Goal: Information Seeking & Learning: Learn about a topic

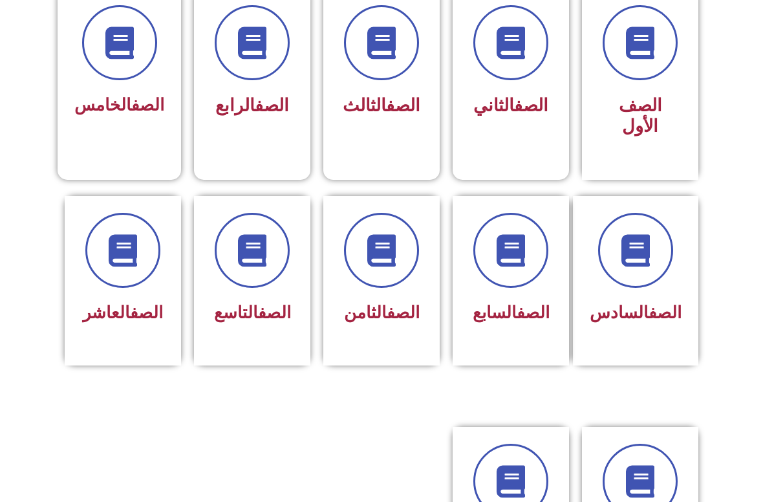
scroll to position [374, 0]
click at [85, 323] on h3 "الصف العاشر" at bounding box center [122, 312] width 83 height 20
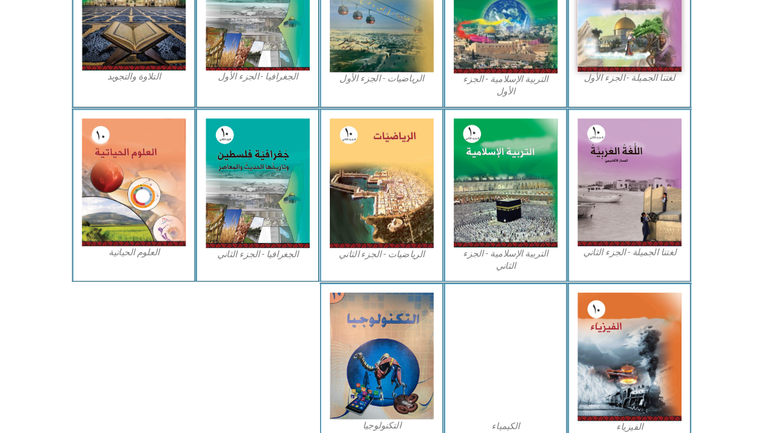
scroll to position [463, 0]
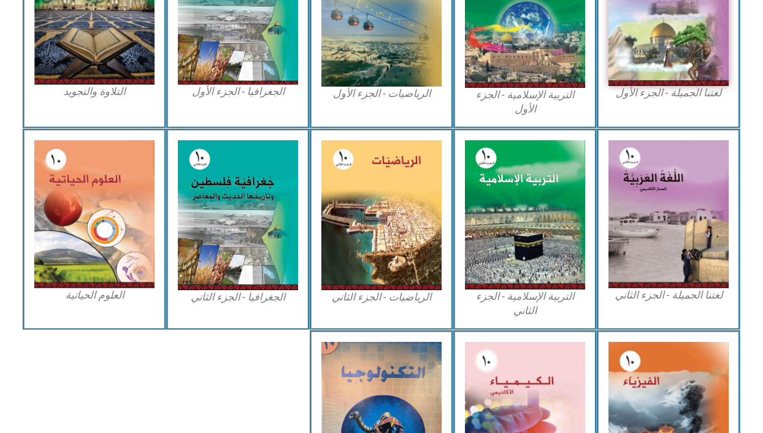
click at [89, 185] on img at bounding box center [94, 214] width 120 height 149
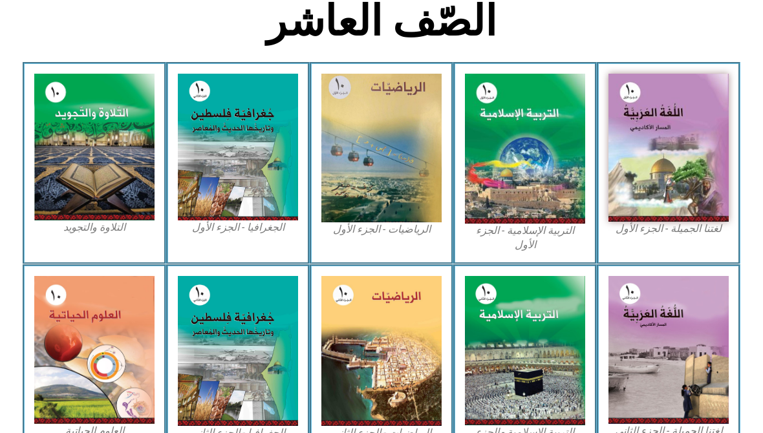
scroll to position [319, 0]
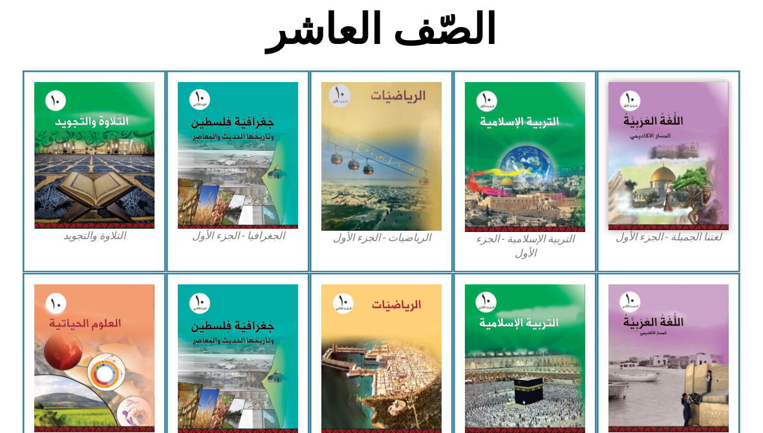
click at [386, 313] on img at bounding box center [381, 359] width 120 height 150
click at [391, 343] on img at bounding box center [381, 359] width 120 height 150
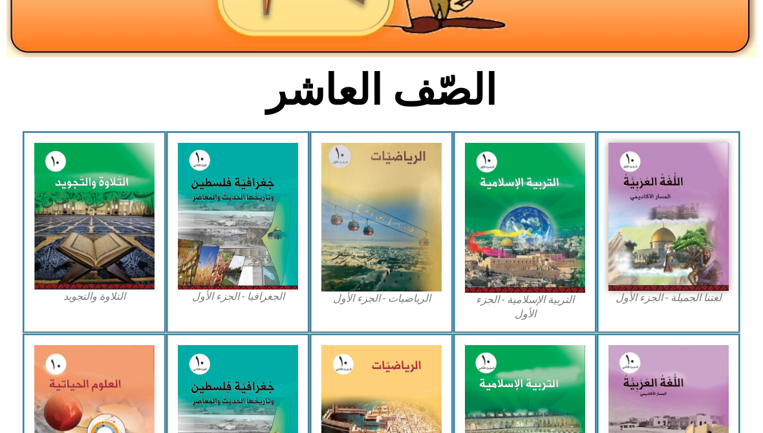
scroll to position [259, 0]
click at [378, 241] on img at bounding box center [381, 217] width 120 height 149
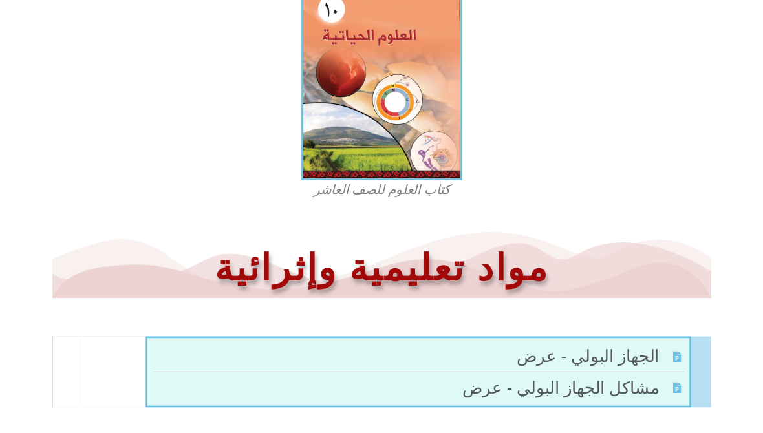
scroll to position [403, 0]
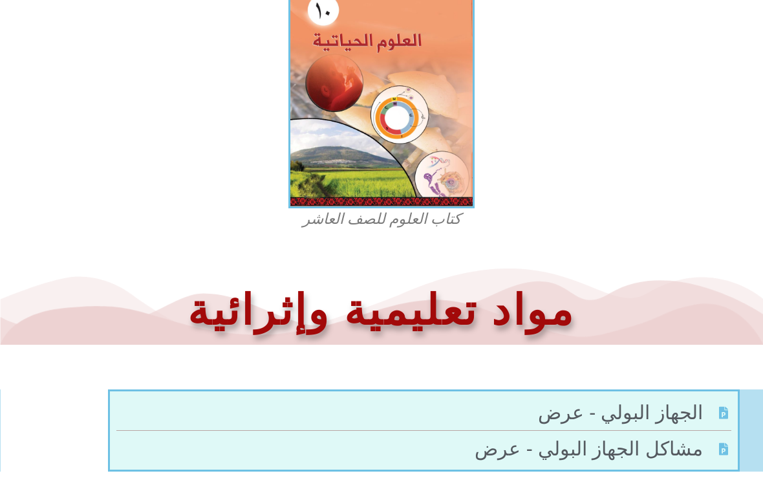
click at [377, 117] on img at bounding box center [381, 93] width 186 height 229
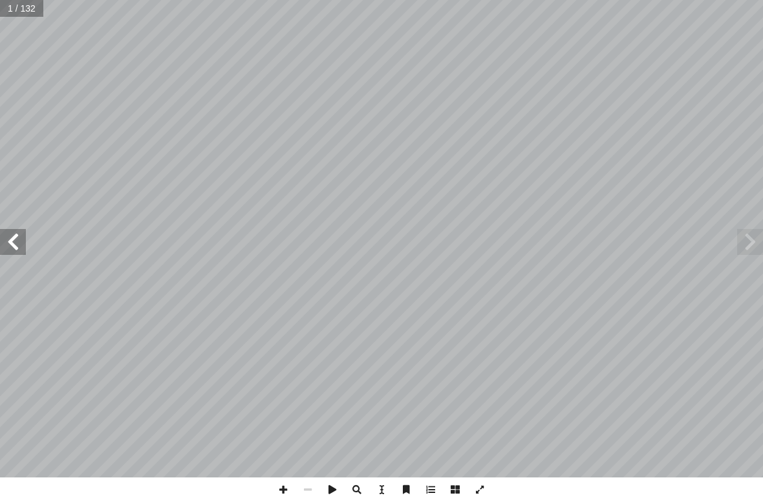
click at [14, 237] on span at bounding box center [13, 242] width 26 height 26
click at [745, 246] on span at bounding box center [750, 242] width 26 height 26
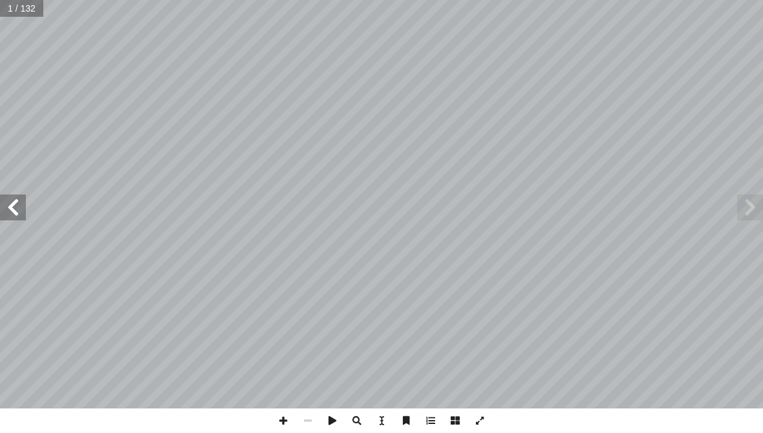
click at [20, 1] on input "text" at bounding box center [22, 8] width 44 height 17
